Goal: Find specific page/section: Find specific page/section

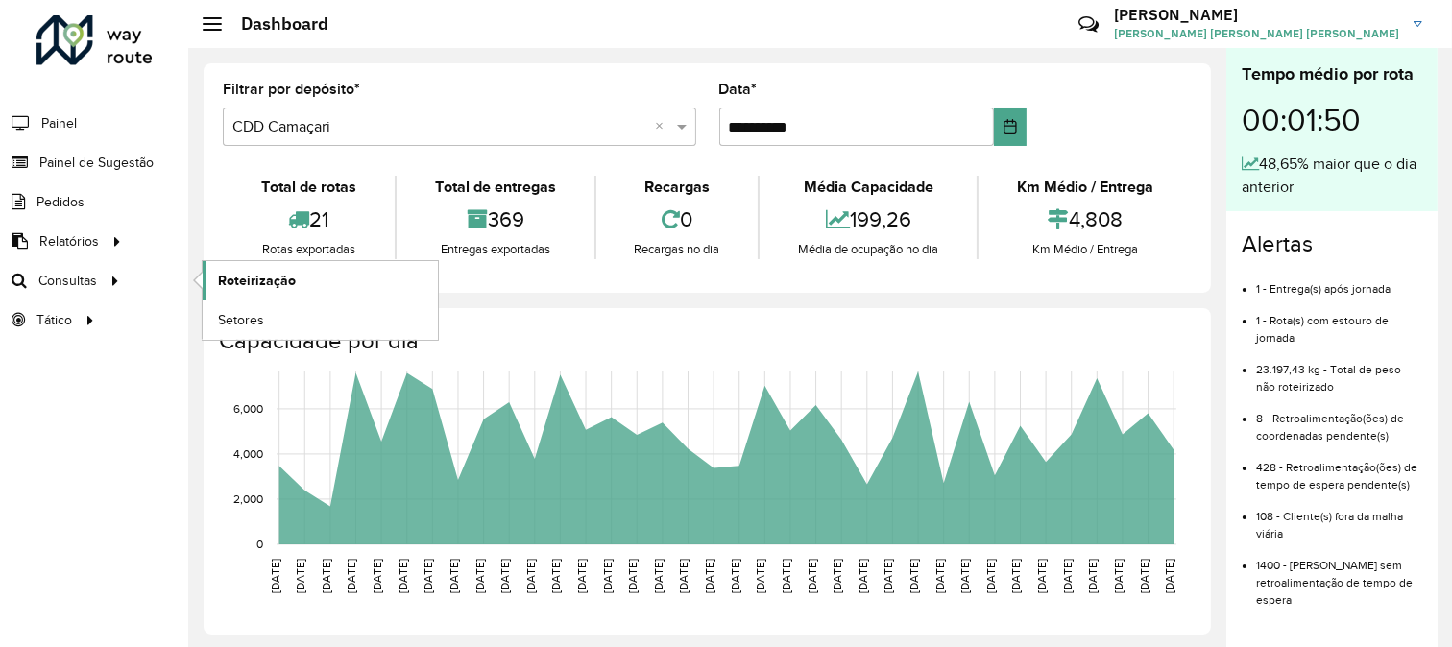
click at [270, 278] on span "Roteirização" at bounding box center [257, 281] width 78 height 20
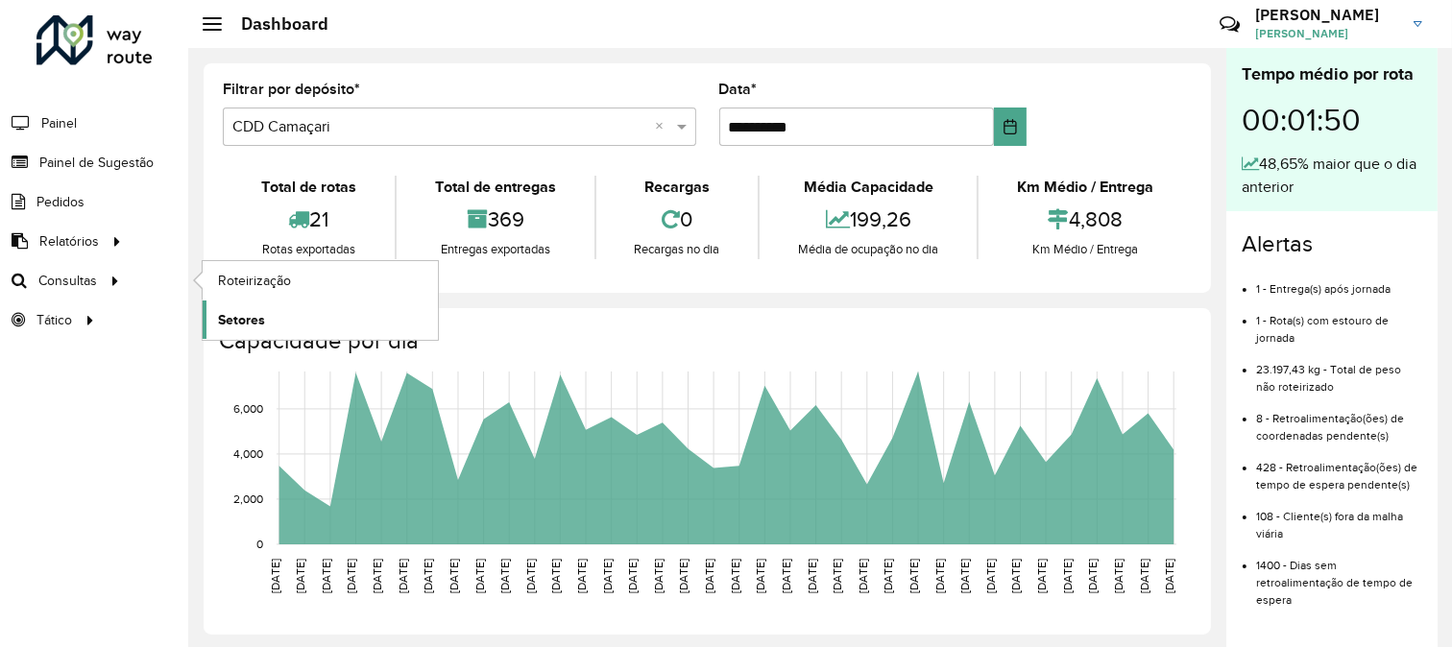
click at [241, 320] on span "Setores" at bounding box center [241, 320] width 47 height 20
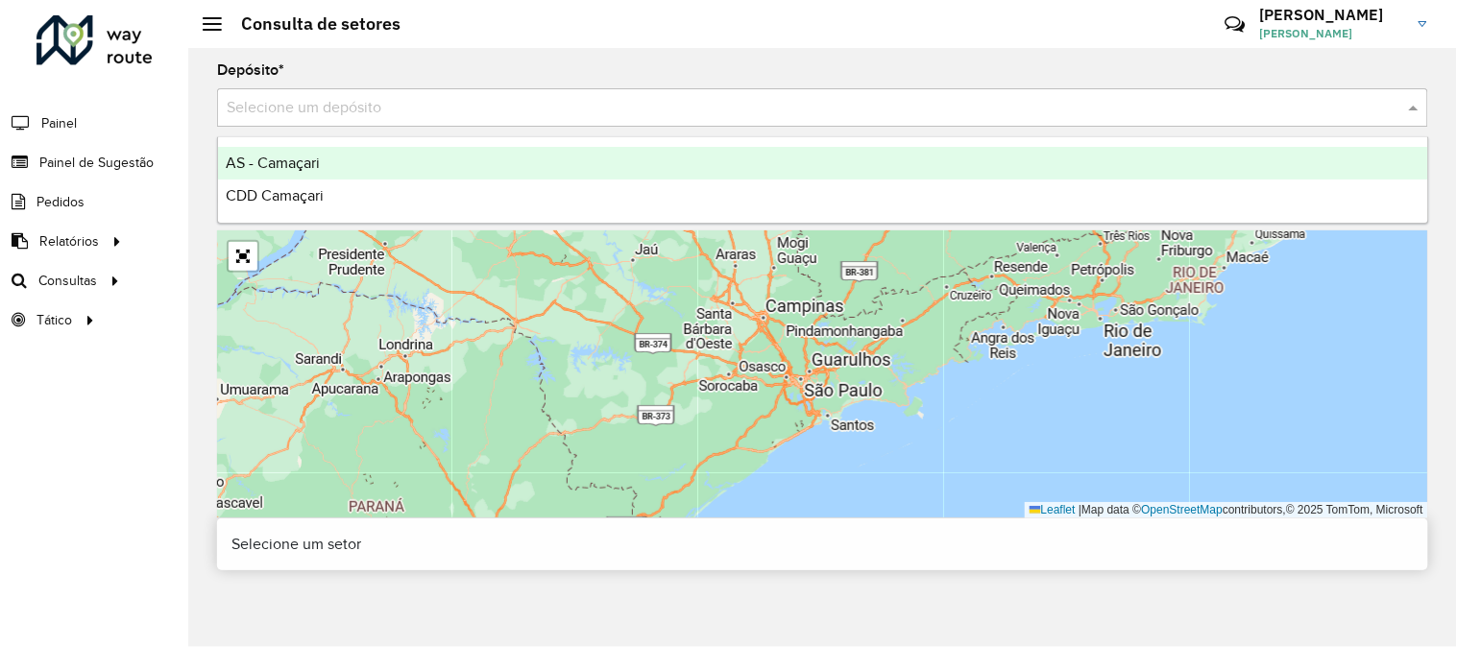
click at [587, 109] on input "text" at bounding box center [803, 108] width 1153 height 23
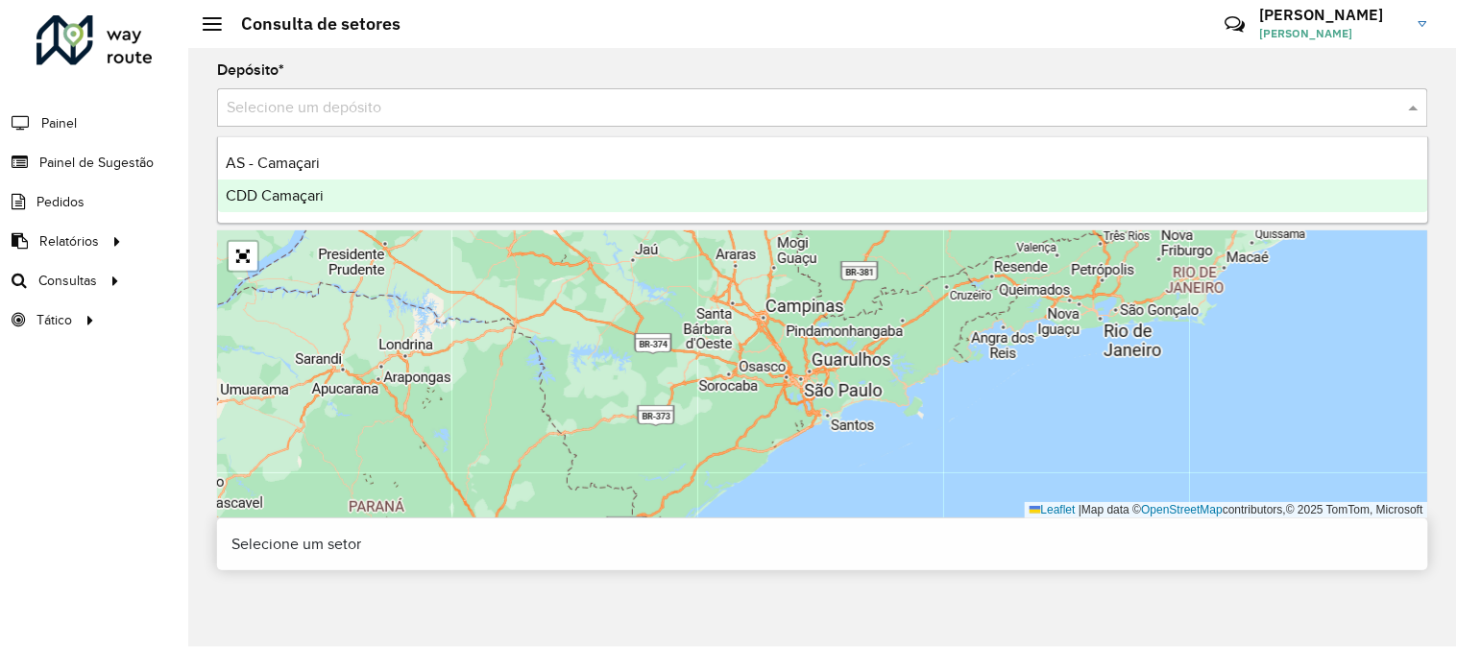
click at [343, 196] on div "CDD Camaçari" at bounding box center [823, 196] width 1210 height 33
